Goal: Task Accomplishment & Management: Use online tool/utility

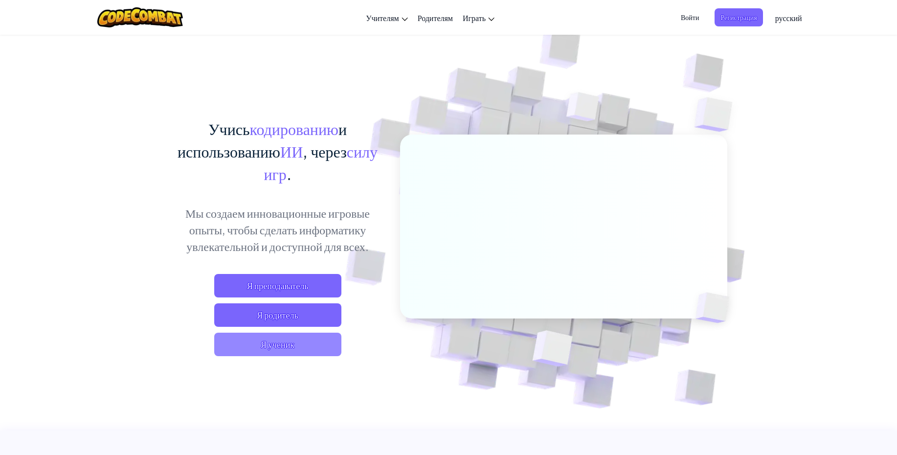
click at [274, 348] on span "Я ученик" at bounding box center [277, 344] width 127 height 23
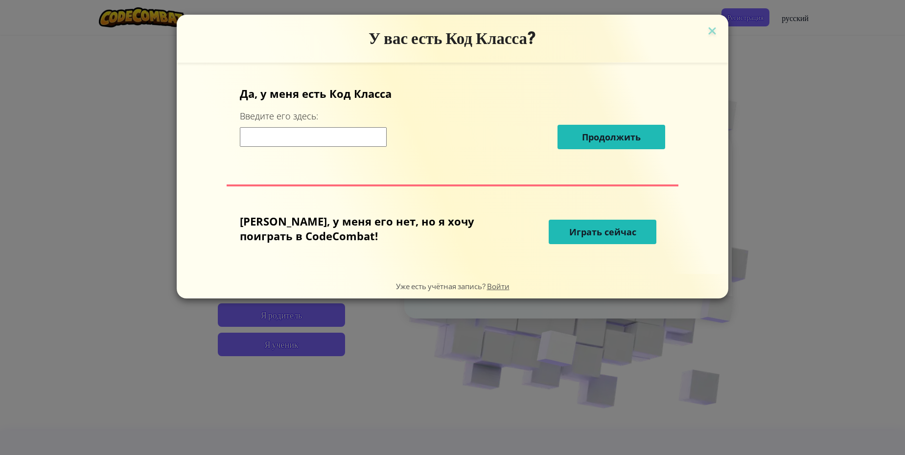
click at [563, 240] on button "Играть сейчас" at bounding box center [603, 232] width 108 height 24
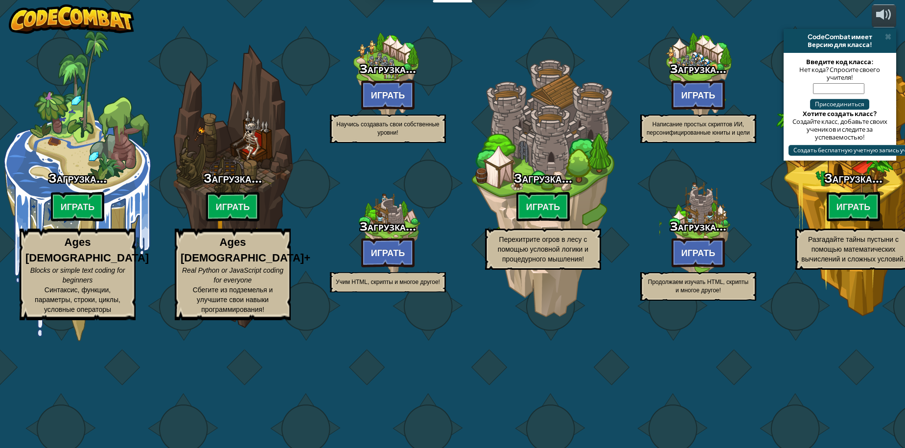
select select "ru"
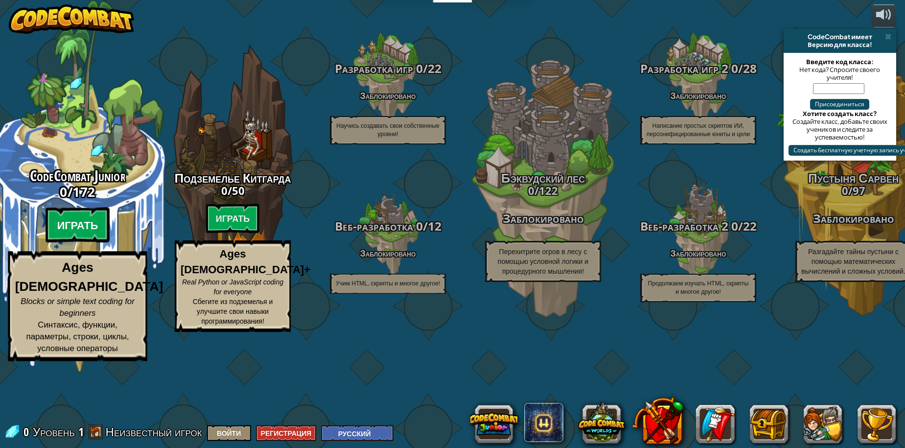
click at [73, 243] on btn "Играть" at bounding box center [78, 224] width 65 height 35
select select "ru"
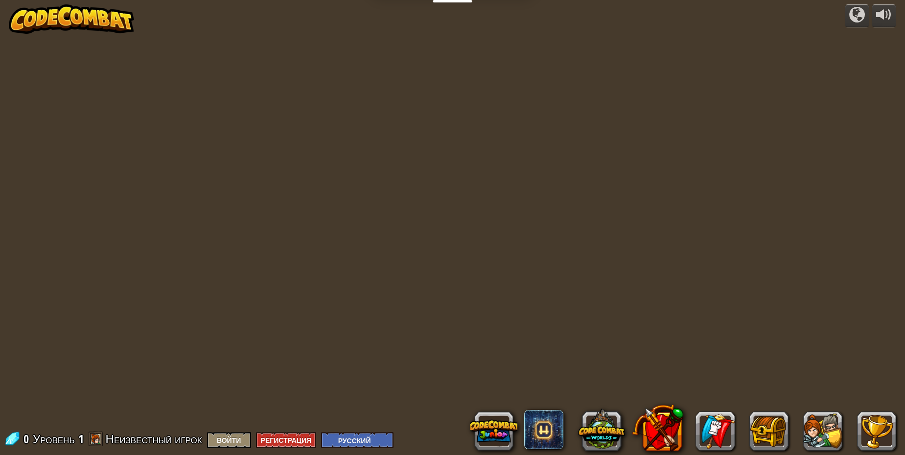
select select "ru"
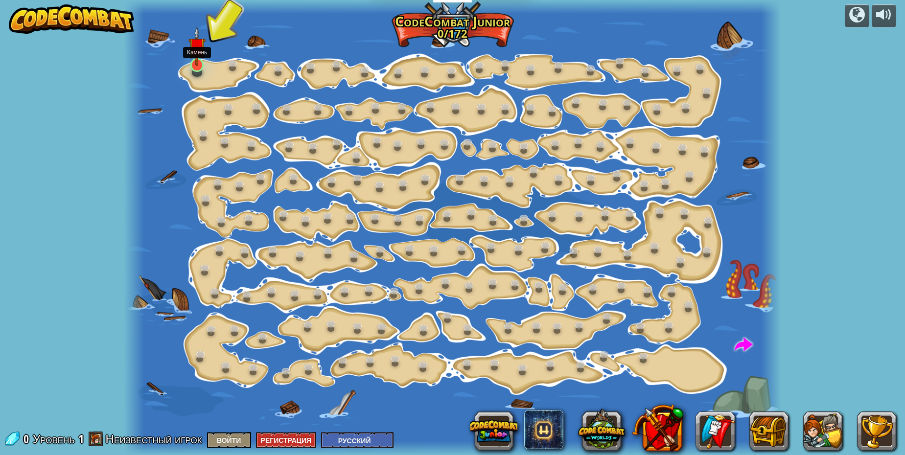
click at [197, 54] on img at bounding box center [196, 46] width 17 height 40
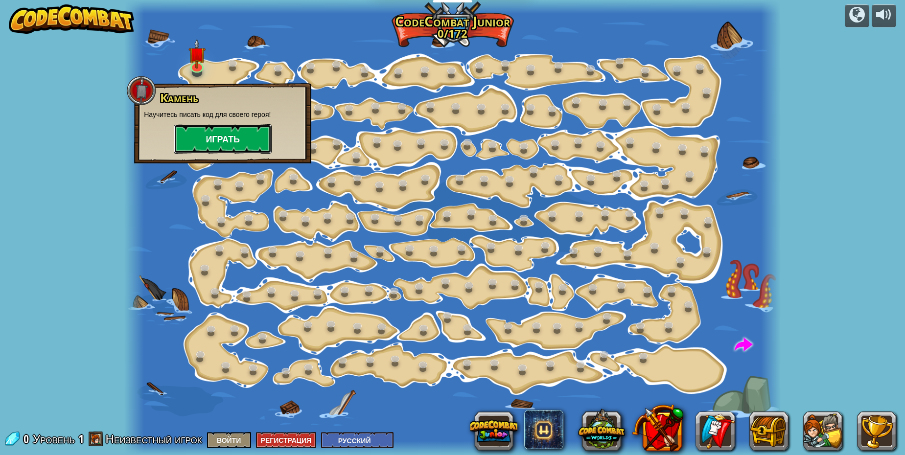
click at [205, 143] on button "Играть" at bounding box center [223, 138] width 98 height 29
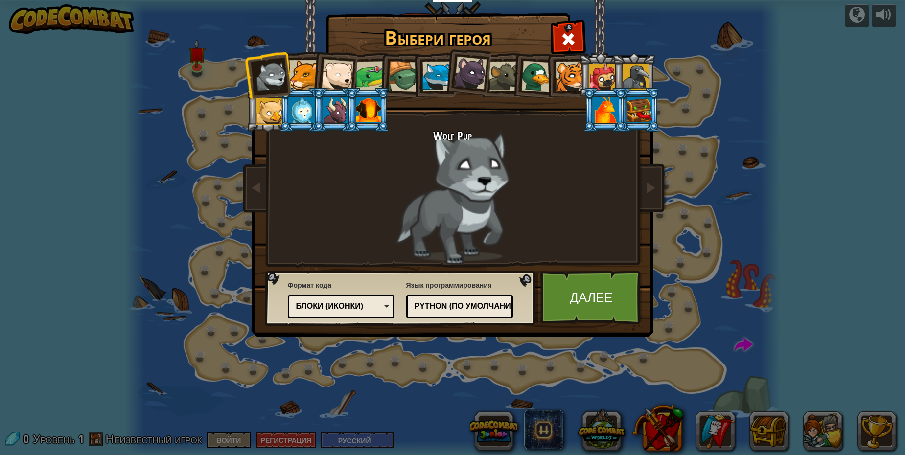
click at [479, 79] on div at bounding box center [470, 73] width 33 height 33
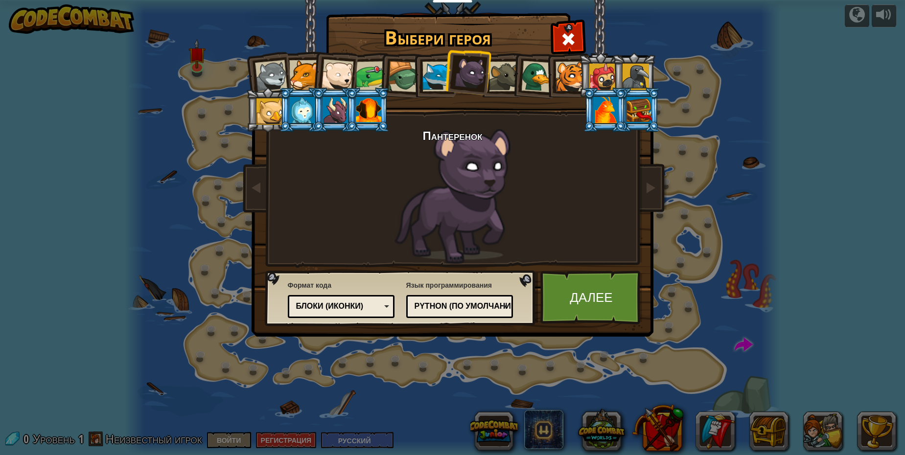
click at [282, 72] on div at bounding box center [270, 76] width 32 height 32
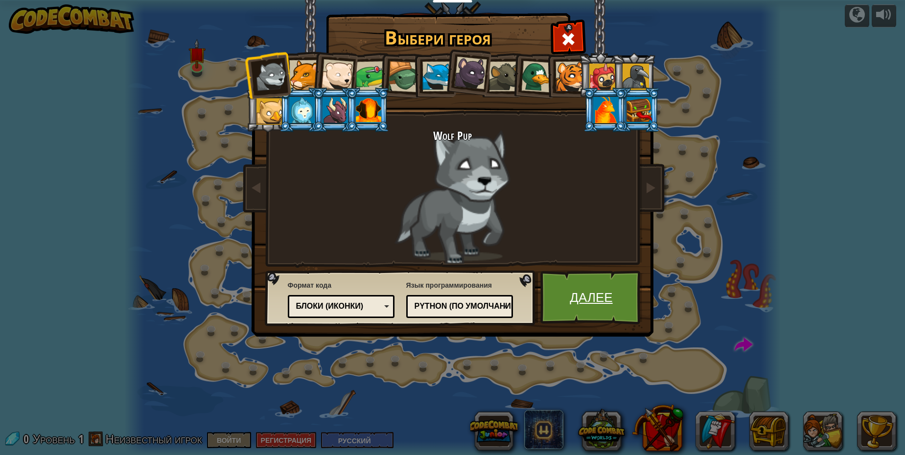
click at [598, 301] on link "Далее" at bounding box center [591, 298] width 102 height 54
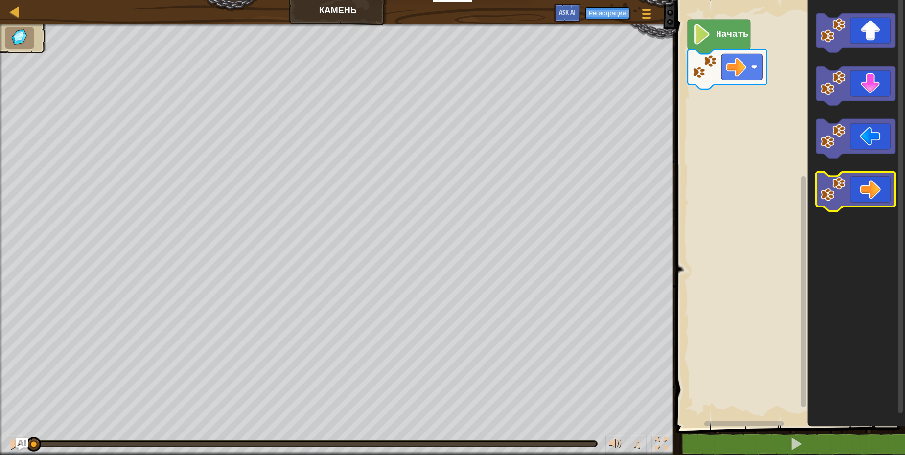
click at [888, 186] on icon "Рабочая область Blockly" at bounding box center [855, 192] width 79 height 40
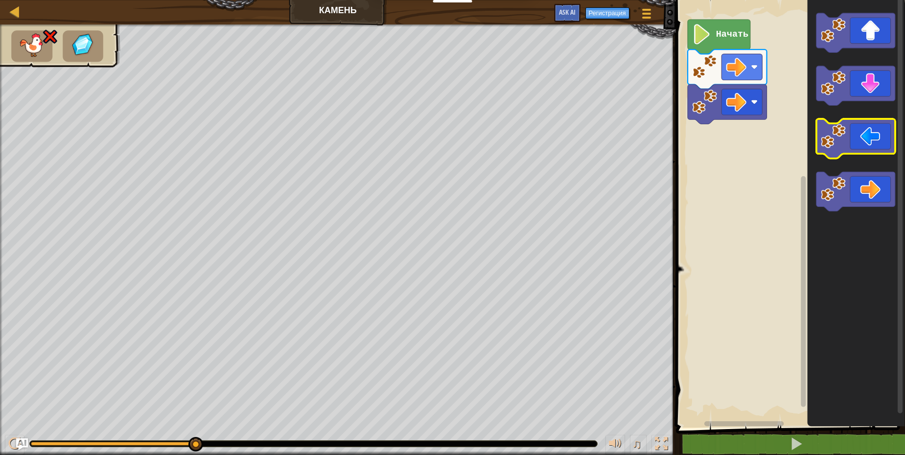
click at [855, 147] on icon "Рабочая область Blockly" at bounding box center [855, 139] width 79 height 40
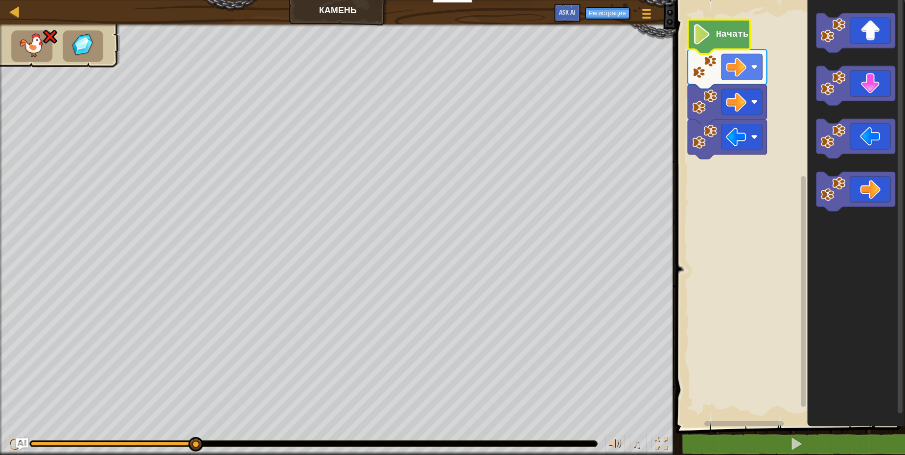
click at [726, 37] on text "Начать" at bounding box center [731, 34] width 32 height 10
click at [14, 14] on div at bounding box center [15, 11] width 12 height 12
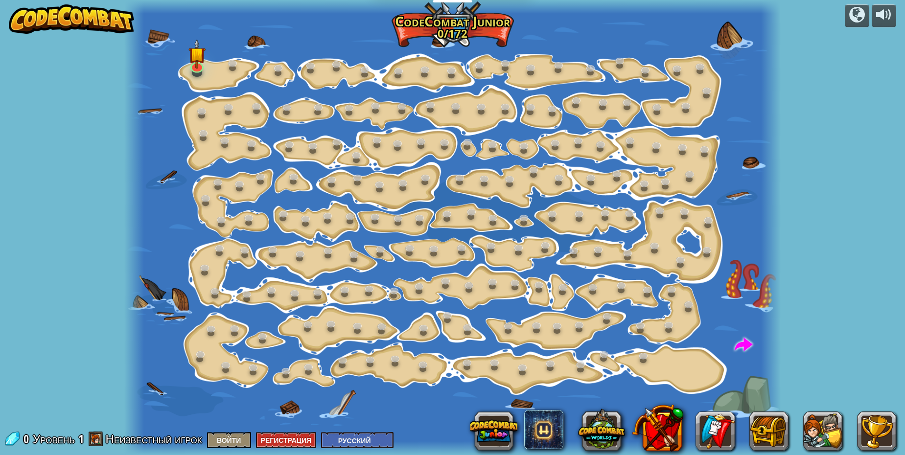
select select "ru"
click at [196, 63] on img at bounding box center [196, 46] width 17 height 40
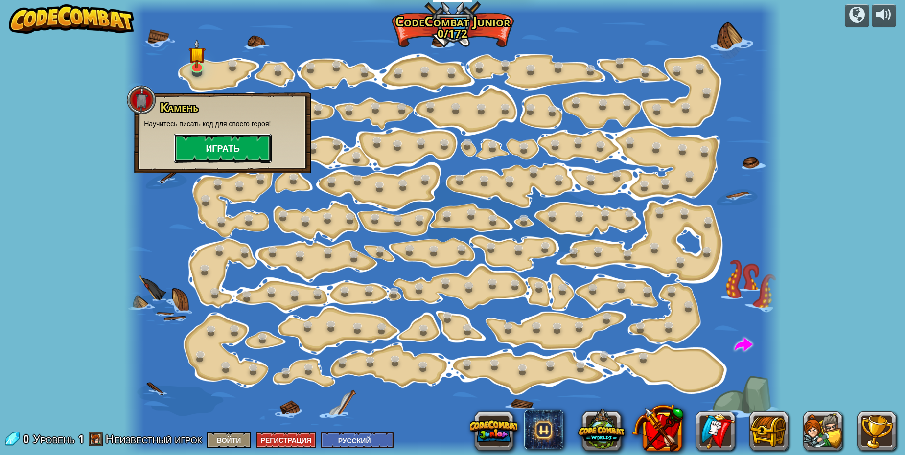
click at [234, 142] on button "Играть" at bounding box center [223, 148] width 98 height 29
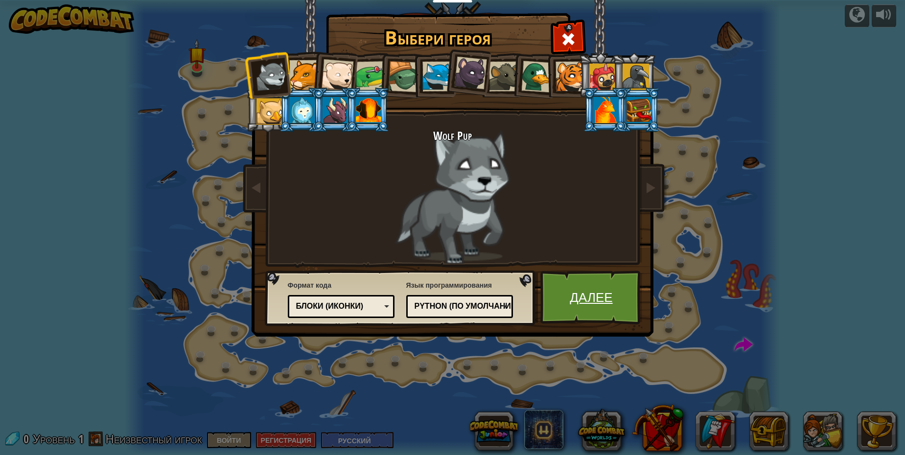
click at [578, 298] on link "Далее" at bounding box center [591, 298] width 102 height 54
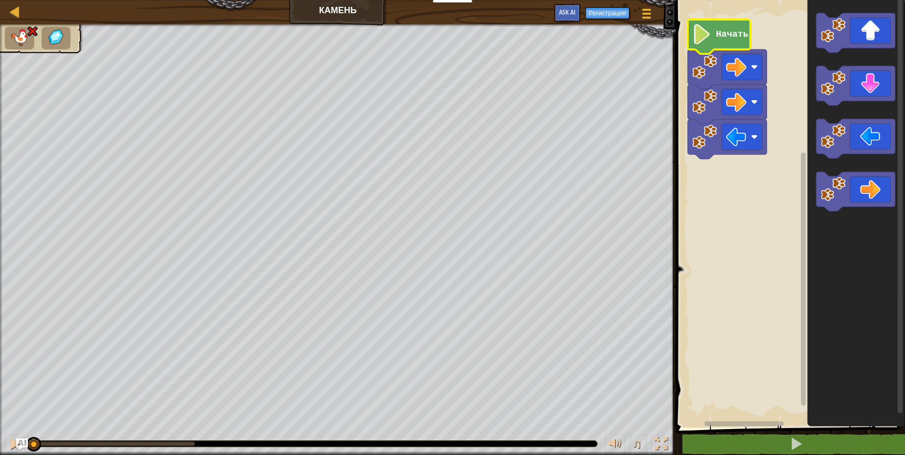
click at [725, 31] on text "Начать" at bounding box center [731, 34] width 32 height 10
click at [717, 36] on text "Начать" at bounding box center [731, 34] width 32 height 10
click at [858, 196] on icon "Рабочая область Blockly" at bounding box center [855, 192] width 79 height 40
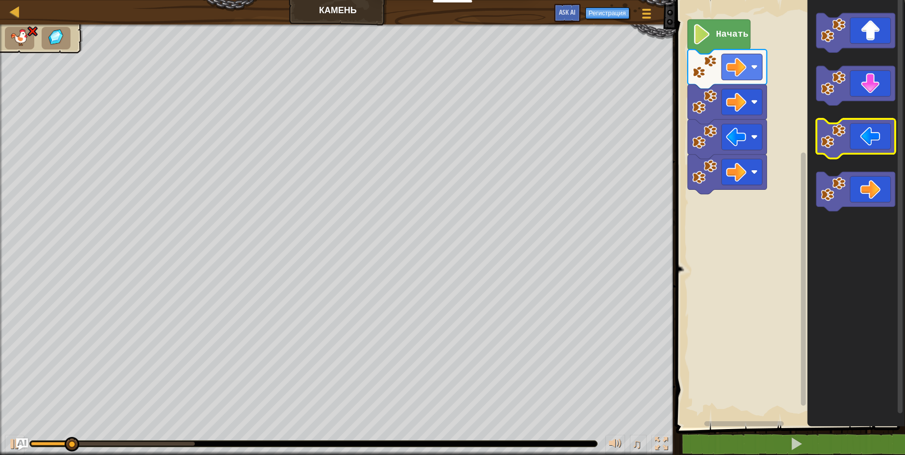
click at [850, 139] on icon "Рабочая область Blockly" at bounding box center [855, 139] width 79 height 40
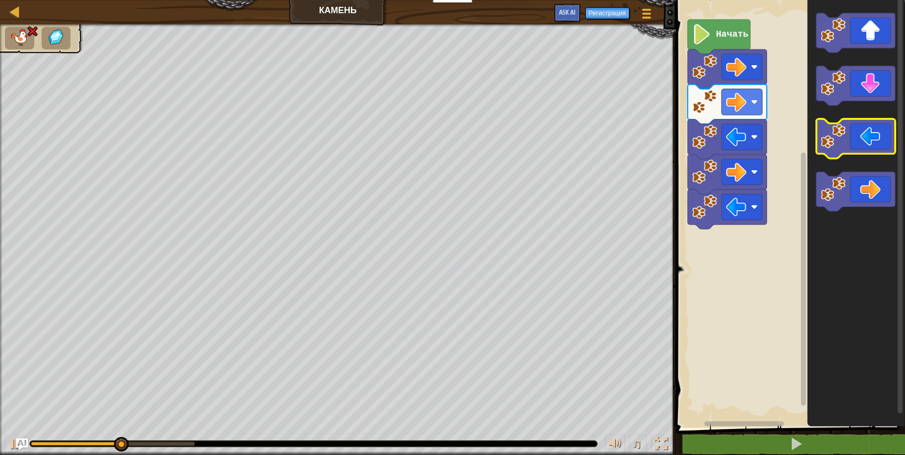
click at [850, 140] on icon "Рабочая область Blockly" at bounding box center [855, 139] width 79 height 40
